Goal: Task Accomplishment & Management: Manage account settings

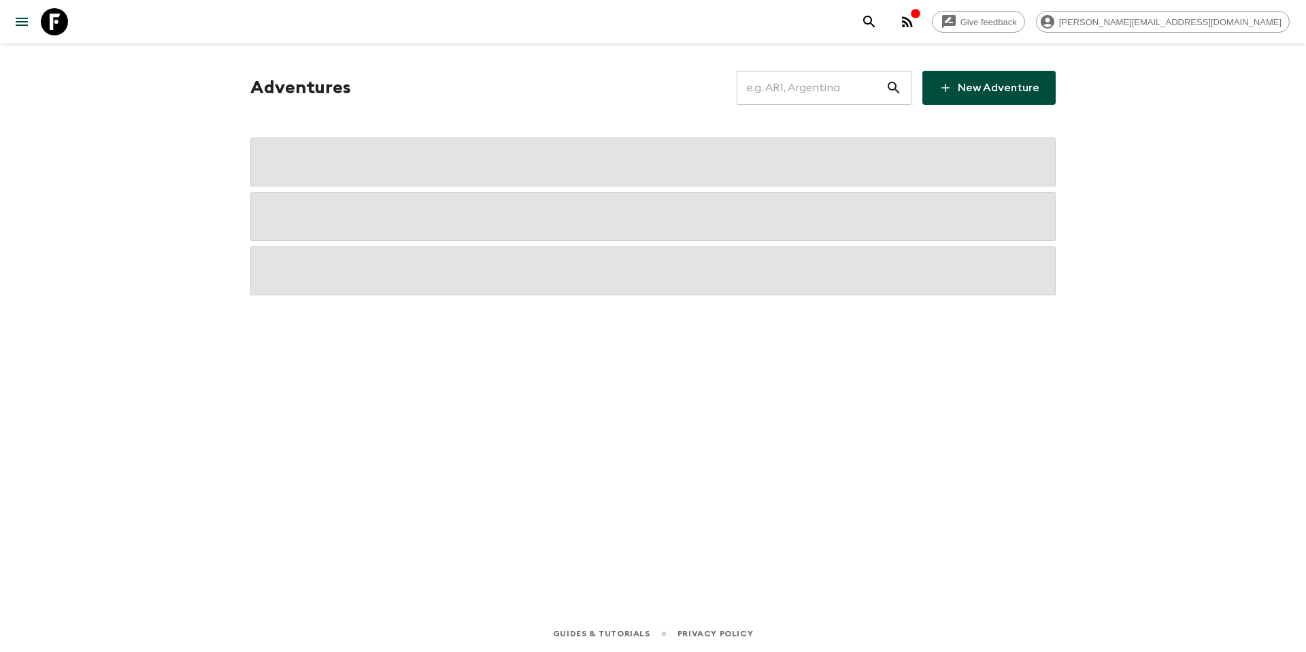
click at [798, 79] on input "text" at bounding box center [811, 88] width 149 height 38
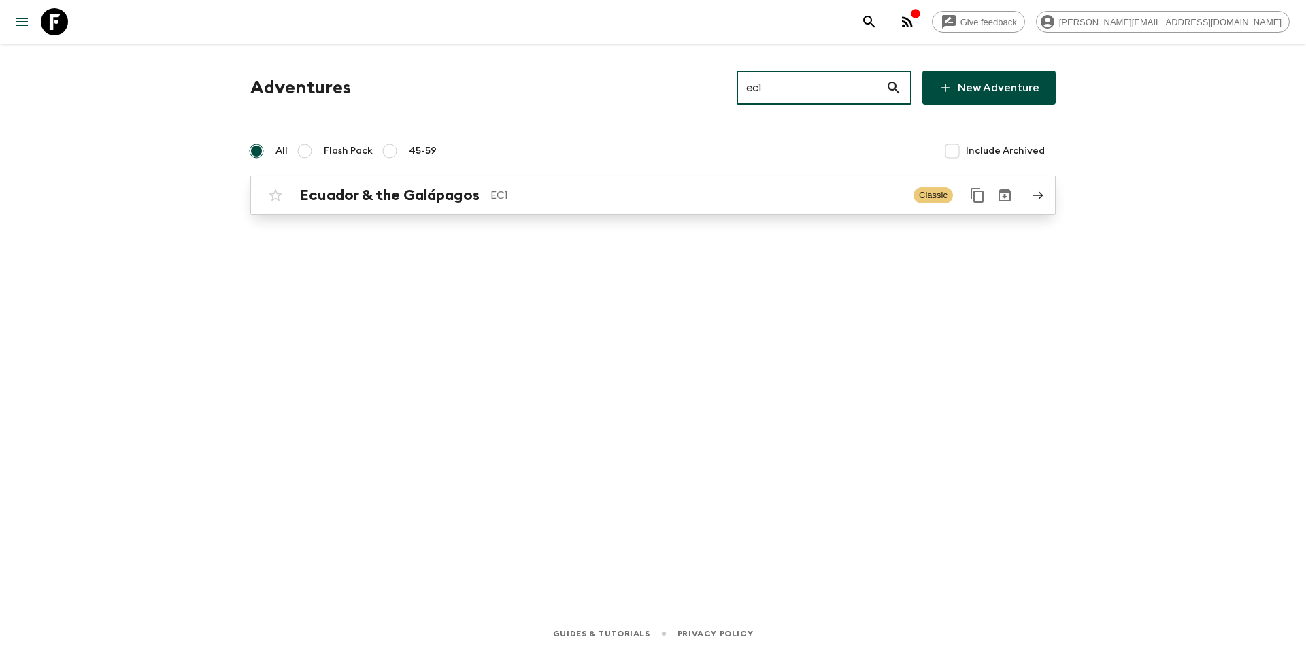
type input "ec1"
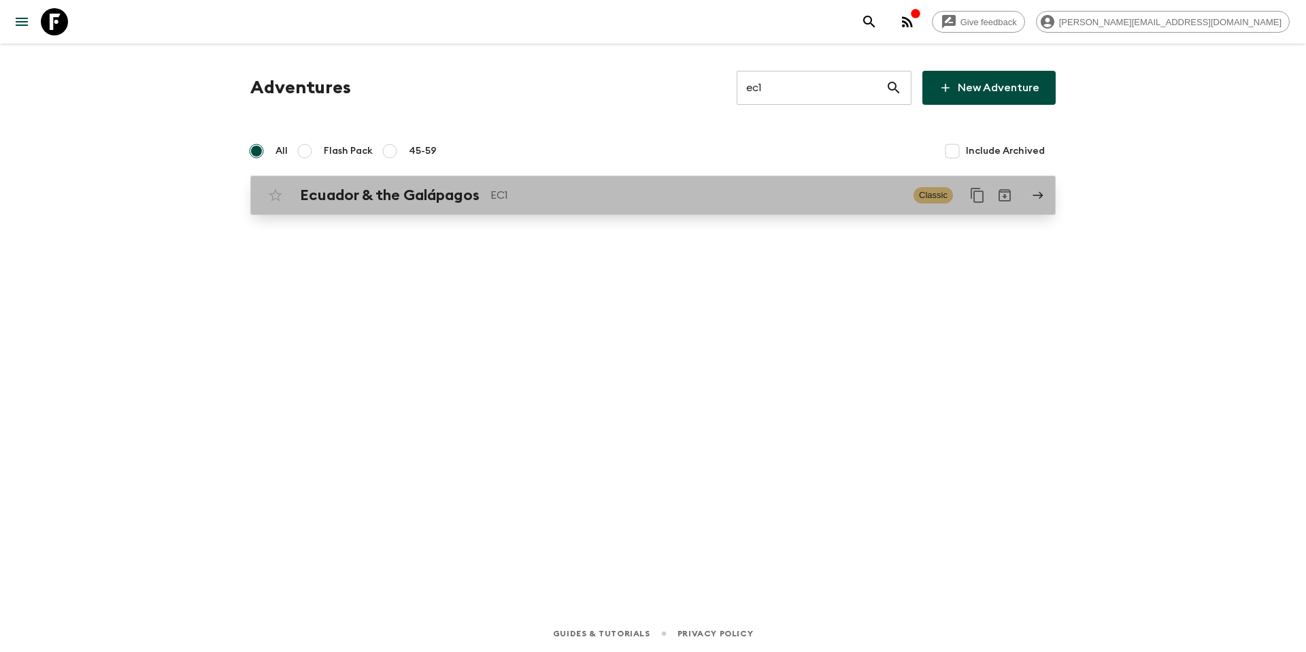
click at [598, 201] on p "EC1" at bounding box center [697, 195] width 412 height 16
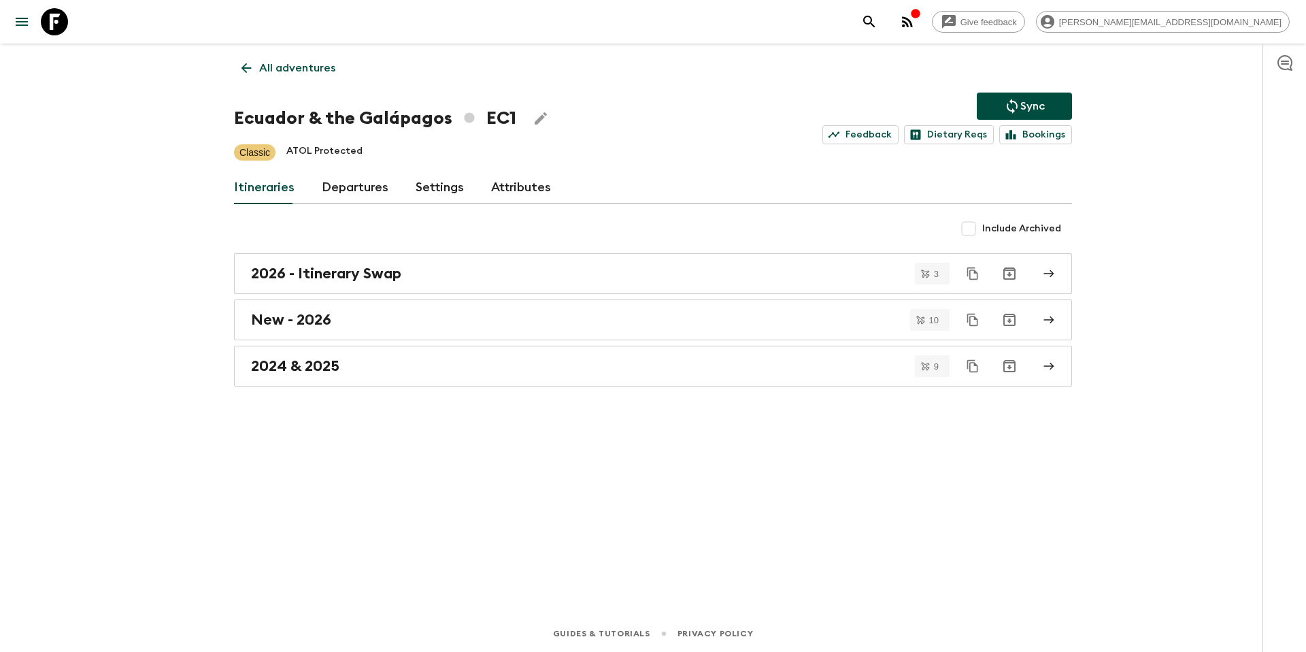
click at [356, 193] on link "Departures" at bounding box center [355, 187] width 67 height 33
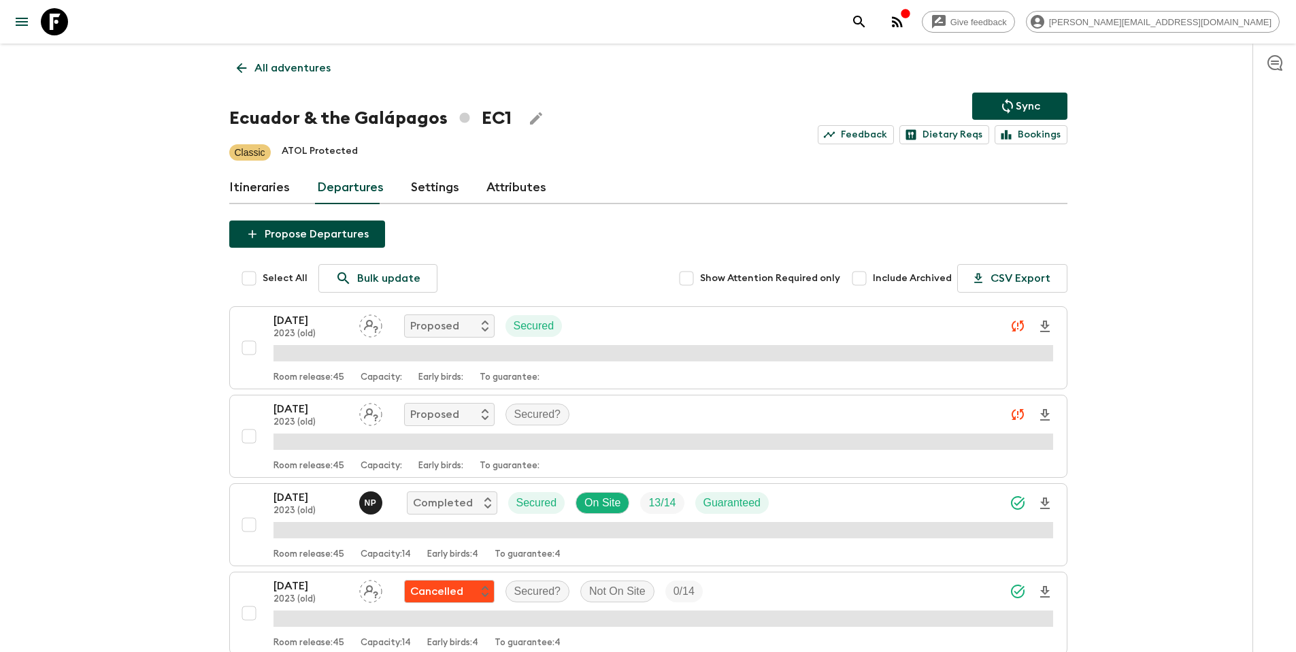
scroll to position [1144, 0]
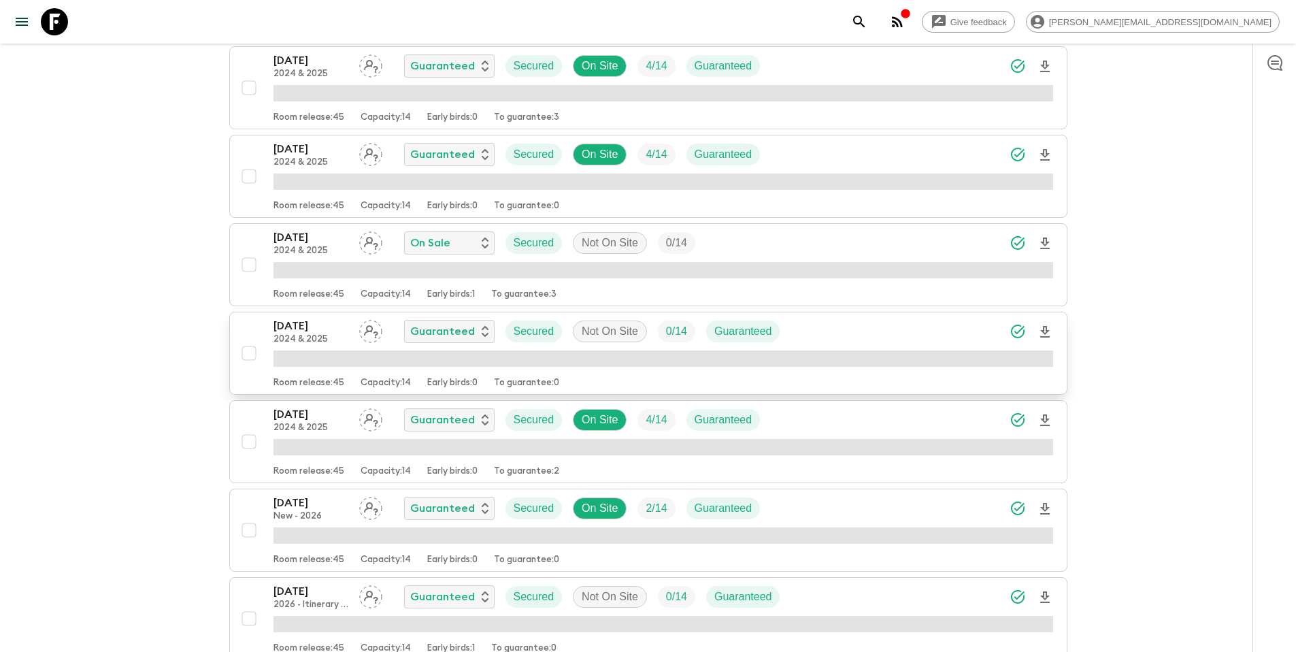
click at [864, 334] on div "[DATE] 2024 & 2025 Guaranteed Secured Not On Site 0 / 14 Guaranteed" at bounding box center [663, 331] width 780 height 27
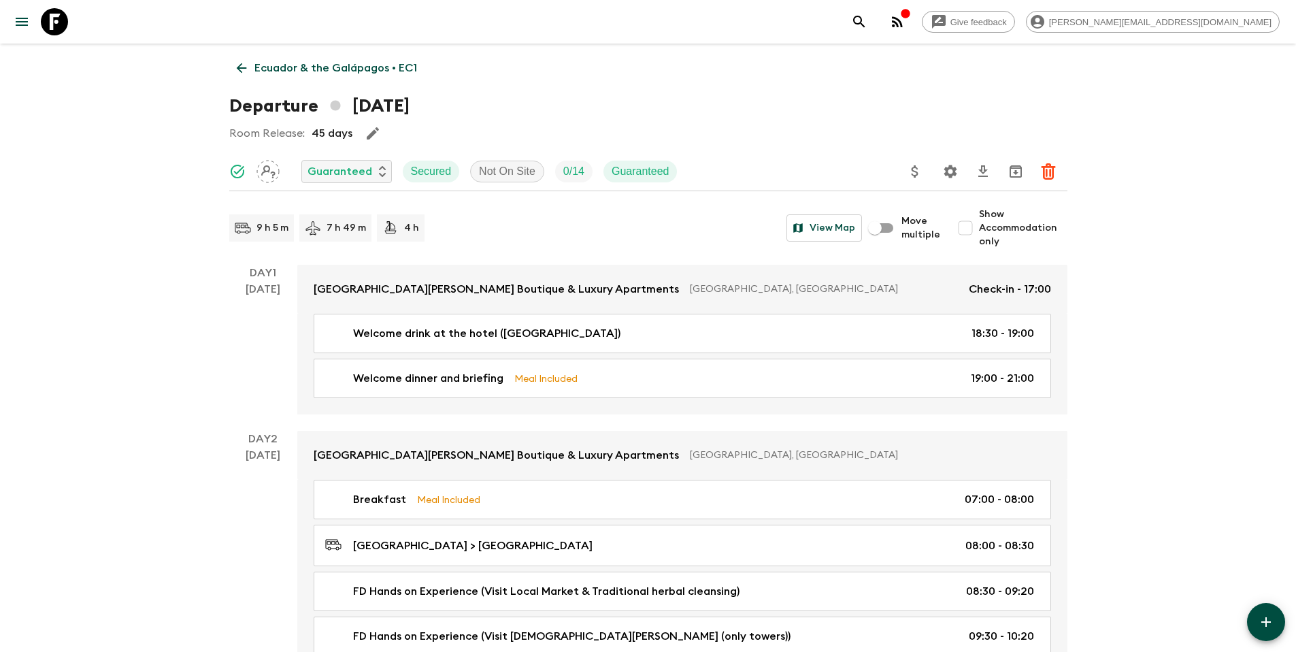
click at [1002, 229] on span "Show Accommodation only" at bounding box center [1023, 227] width 88 height 41
click at [979, 229] on input "Show Accommodation only" at bounding box center [965, 227] width 27 height 27
checkbox input "true"
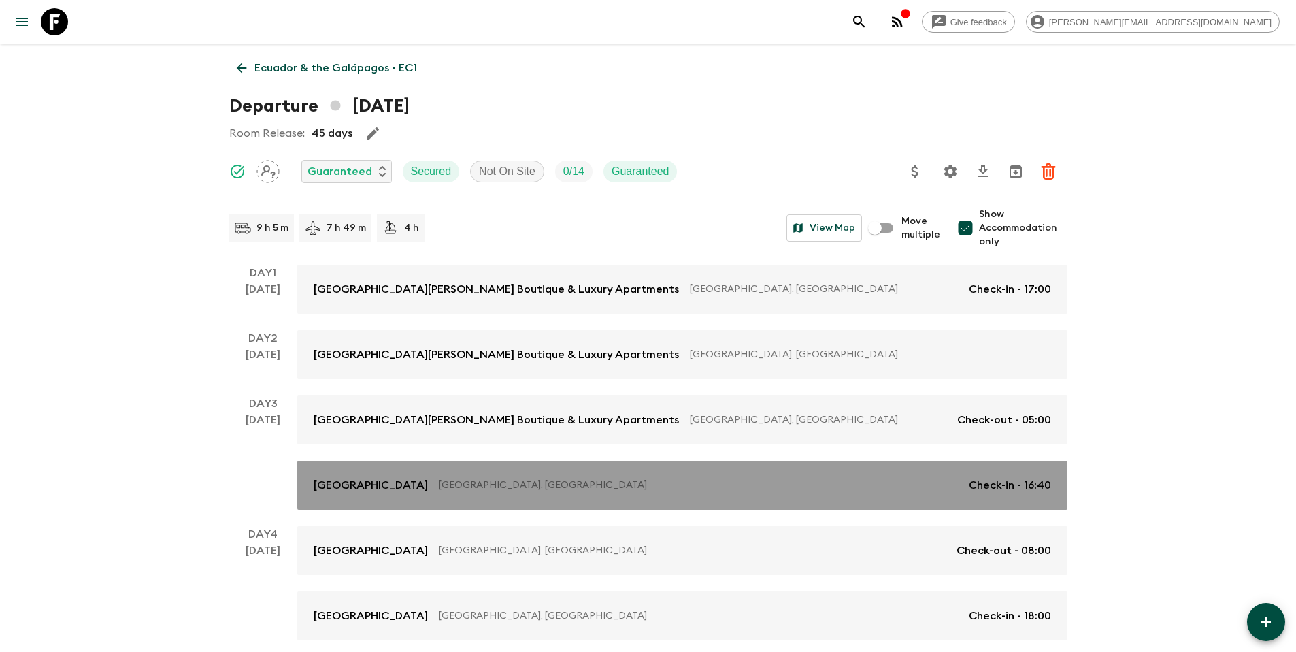
click at [652, 480] on p "[GEOGRAPHIC_DATA], [GEOGRAPHIC_DATA]" at bounding box center [698, 485] width 519 height 14
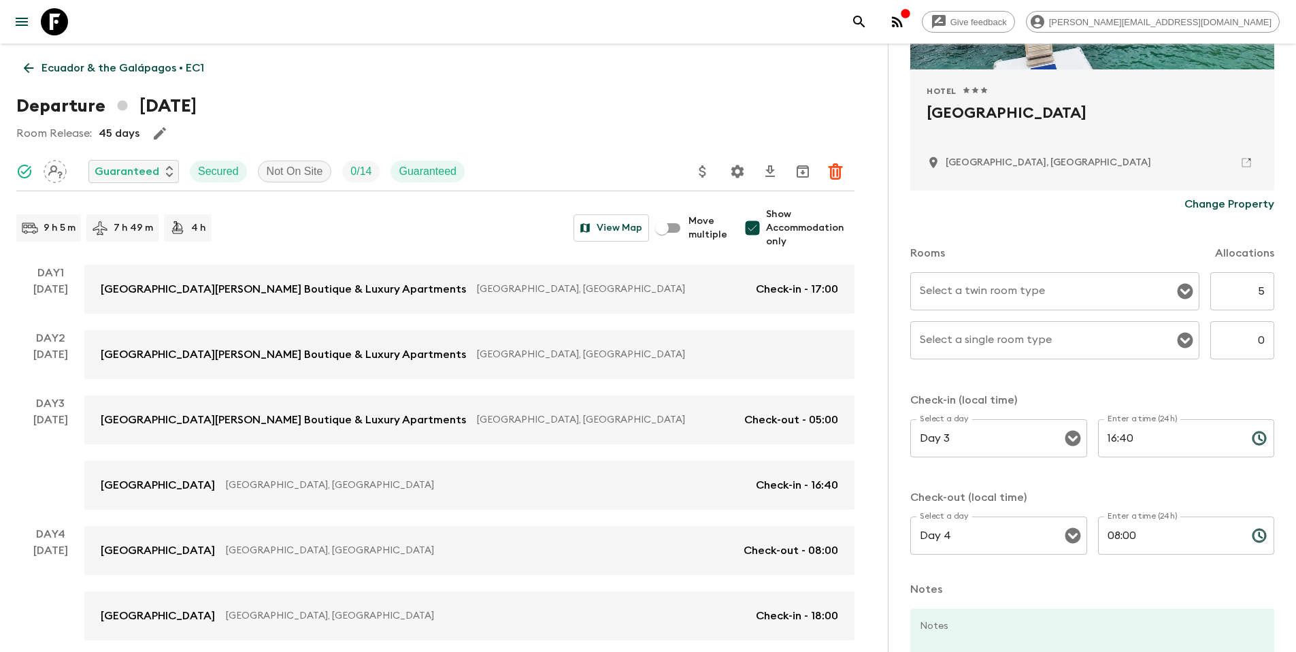
scroll to position [256, 0]
click at [1003, 293] on div "Select a twin room type Select a twin room type" at bounding box center [1054, 290] width 289 height 38
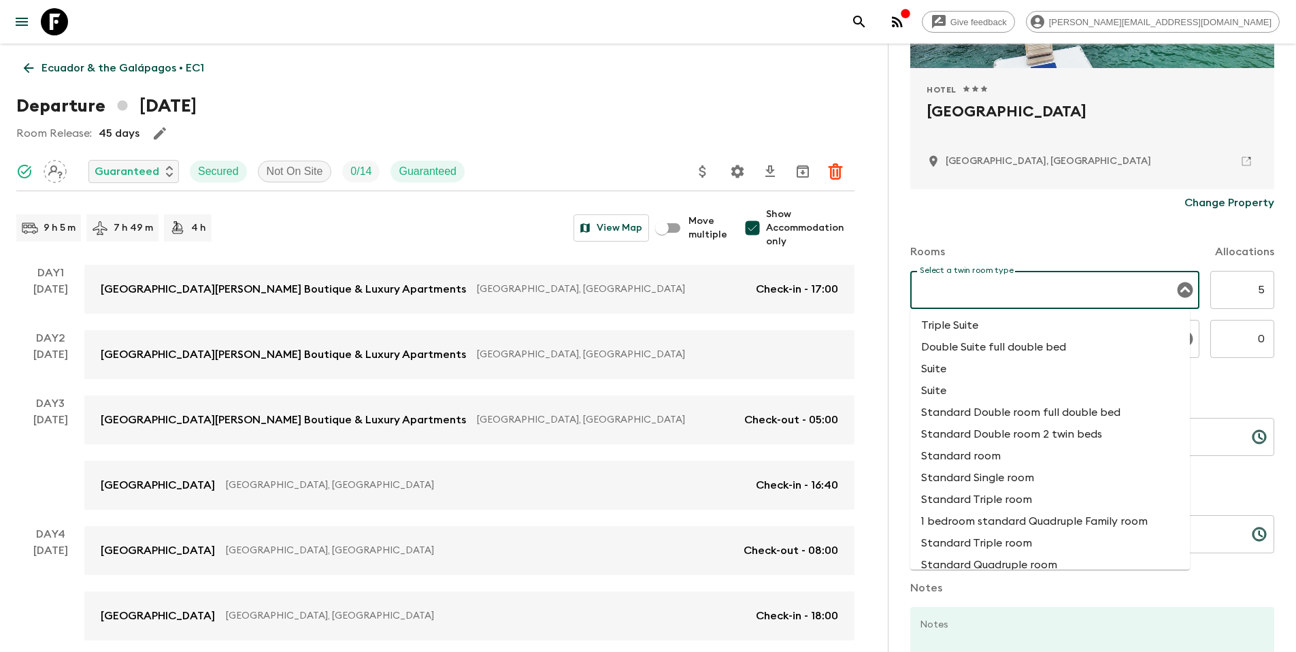
click at [1034, 237] on div "Rooms Allocations" at bounding box center [1092, 243] width 364 height 54
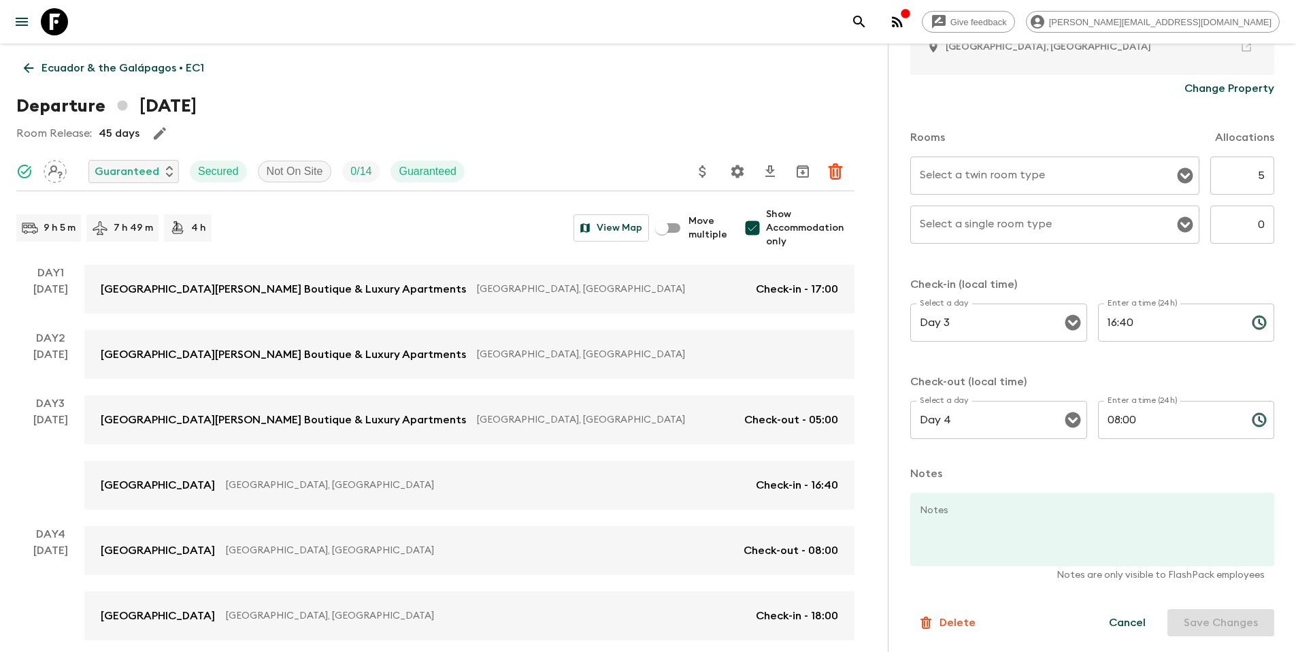
scroll to position [371, 0]
click at [1259, 178] on input "5" at bounding box center [1242, 175] width 64 height 38
type input "3"
click at [1206, 628] on button "Save Changes" at bounding box center [1220, 621] width 107 height 27
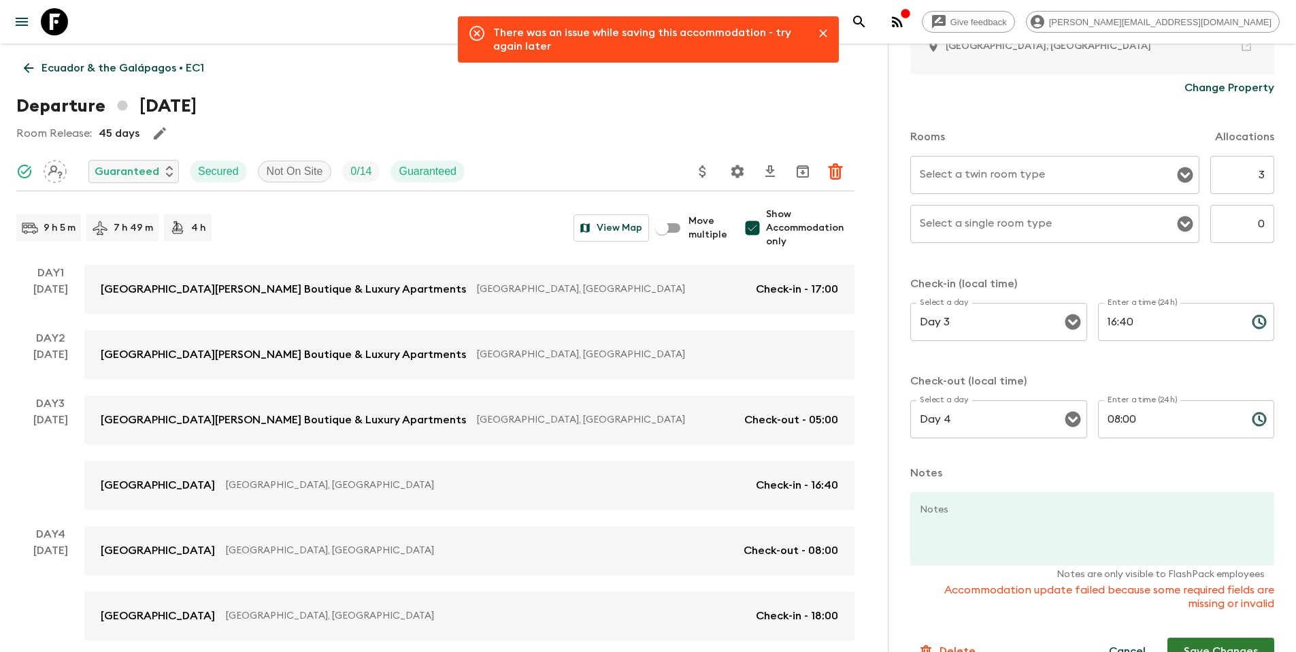
scroll to position [400, 0]
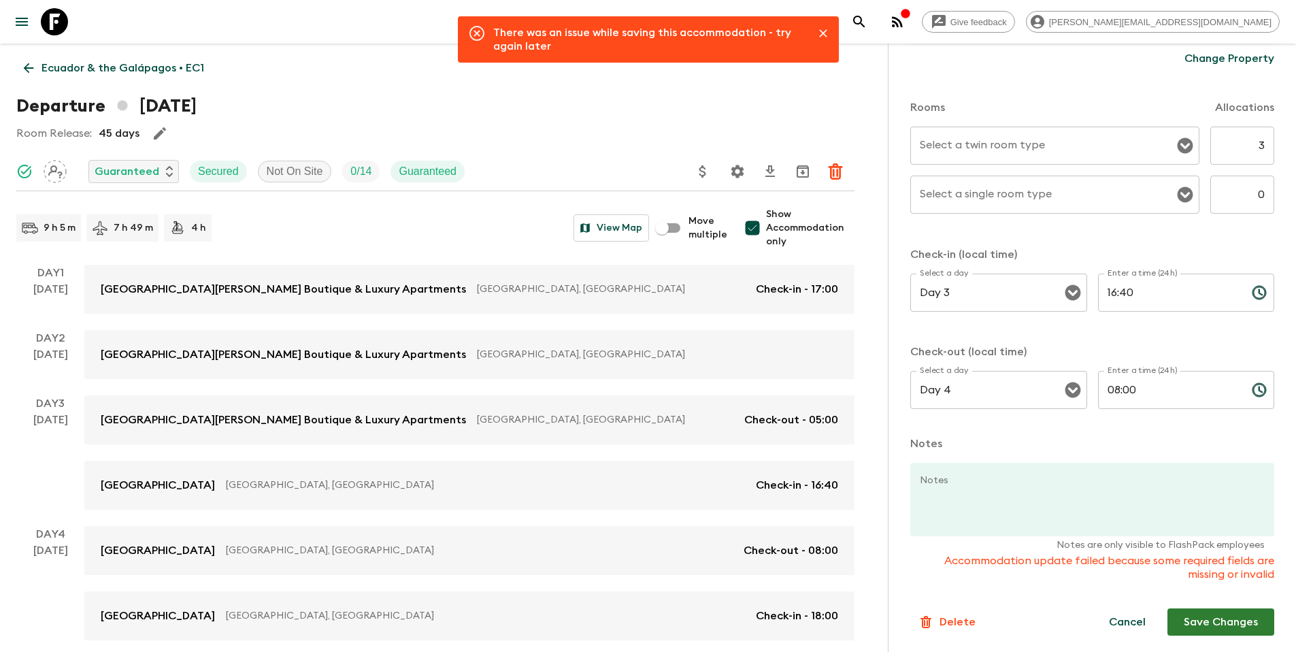
click at [825, 32] on icon "Close" at bounding box center [823, 34] width 14 height 14
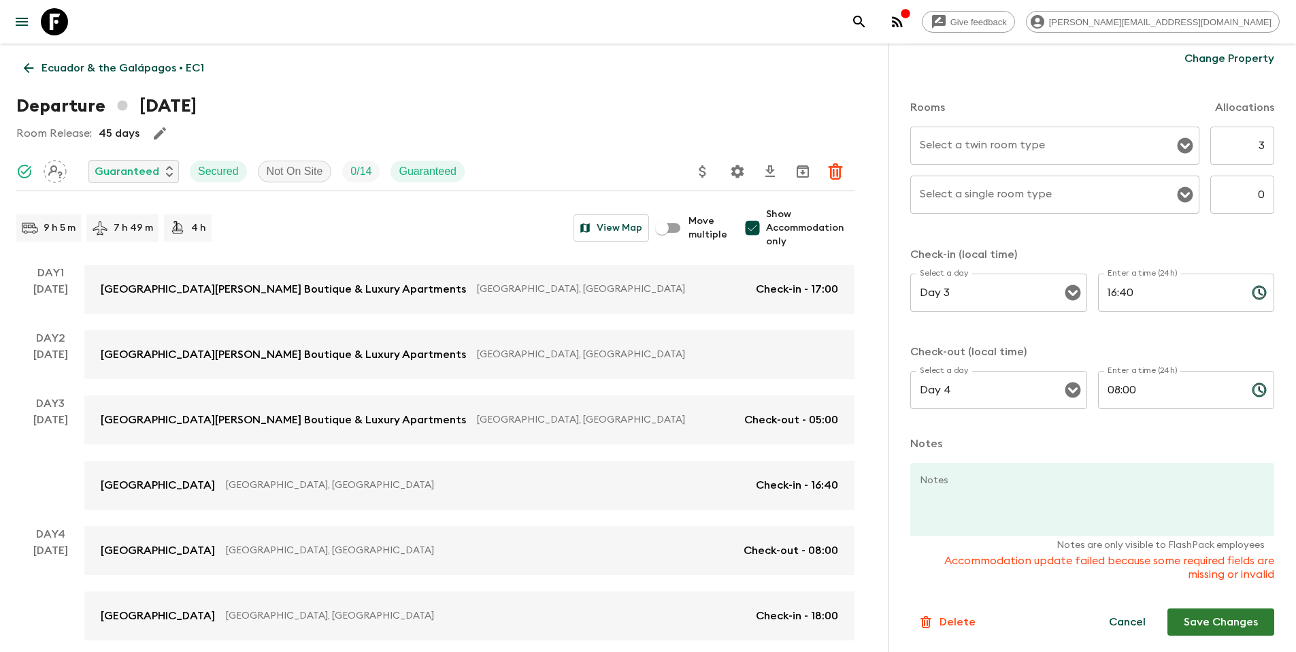
click at [1178, 148] on icon "Open" at bounding box center [1186, 146] width 16 height 16
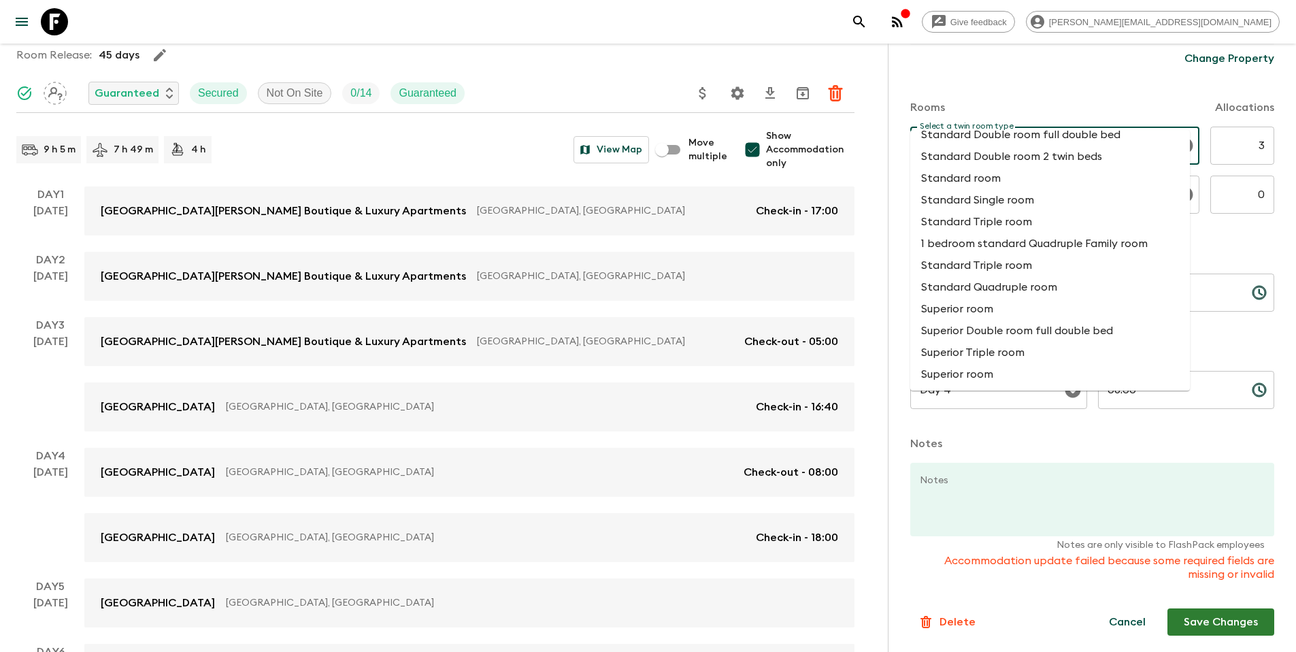
scroll to position [84, 0]
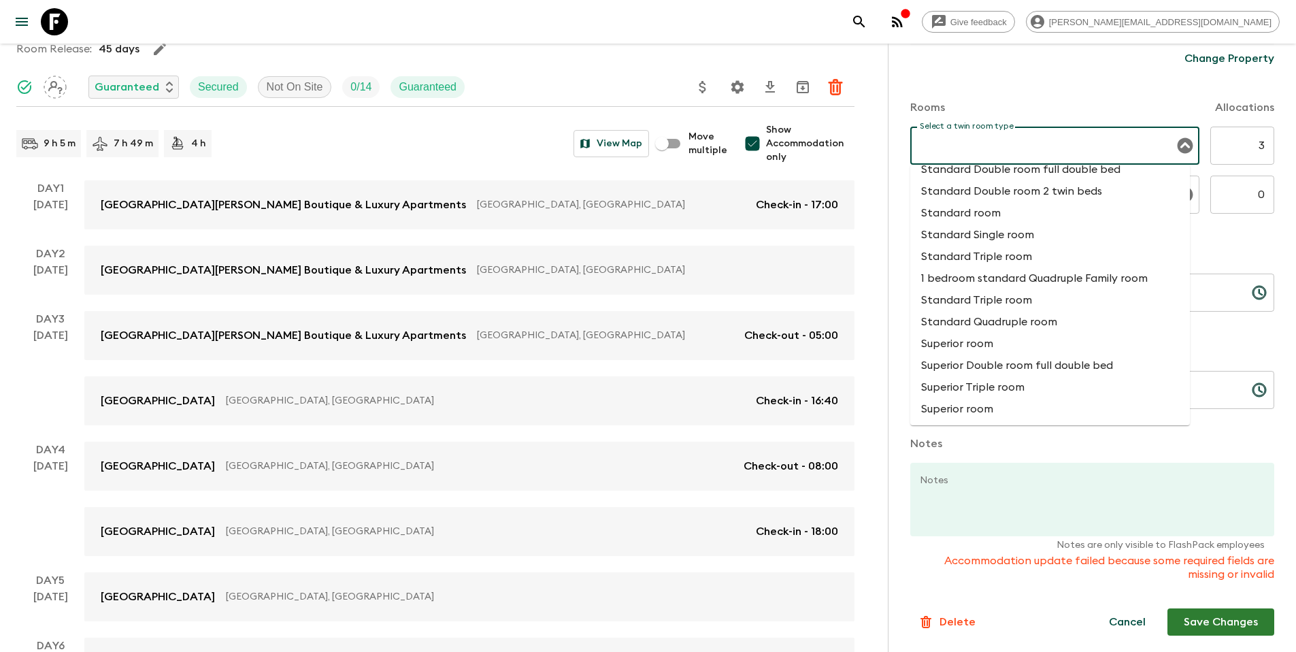
click at [1106, 448] on p "Notes" at bounding box center [1092, 443] width 364 height 16
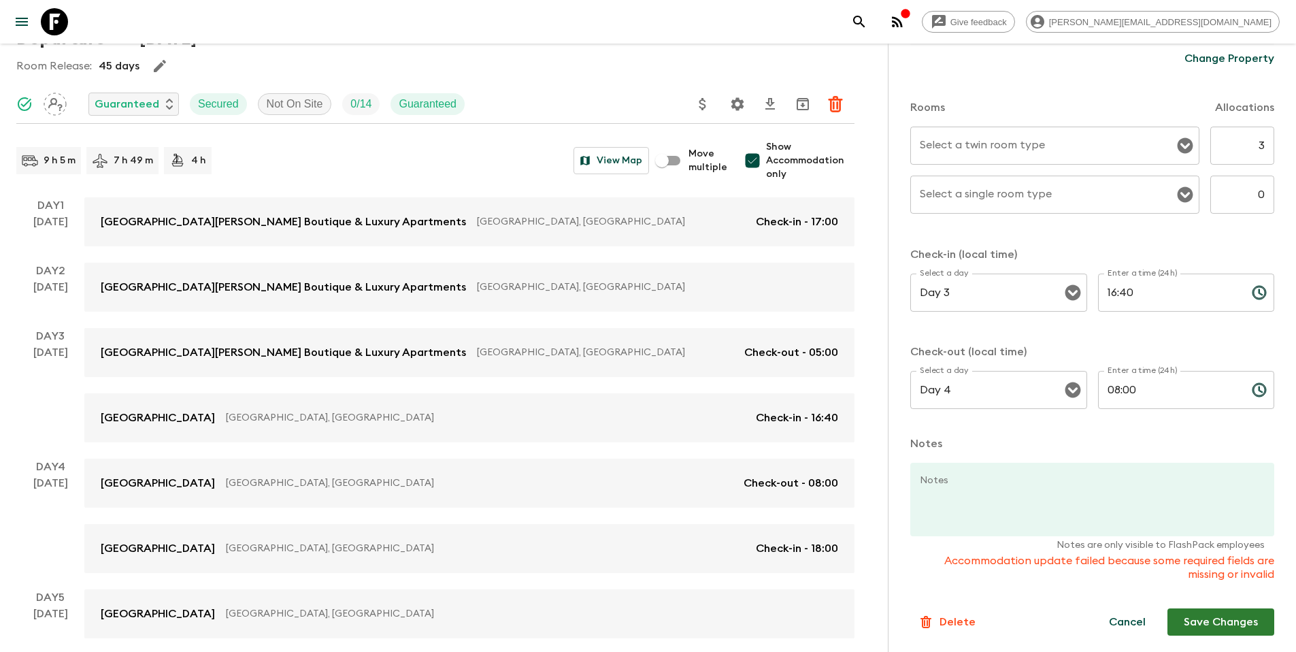
scroll to position [0, 0]
